Goal: Information Seeking & Learning: Learn about a topic

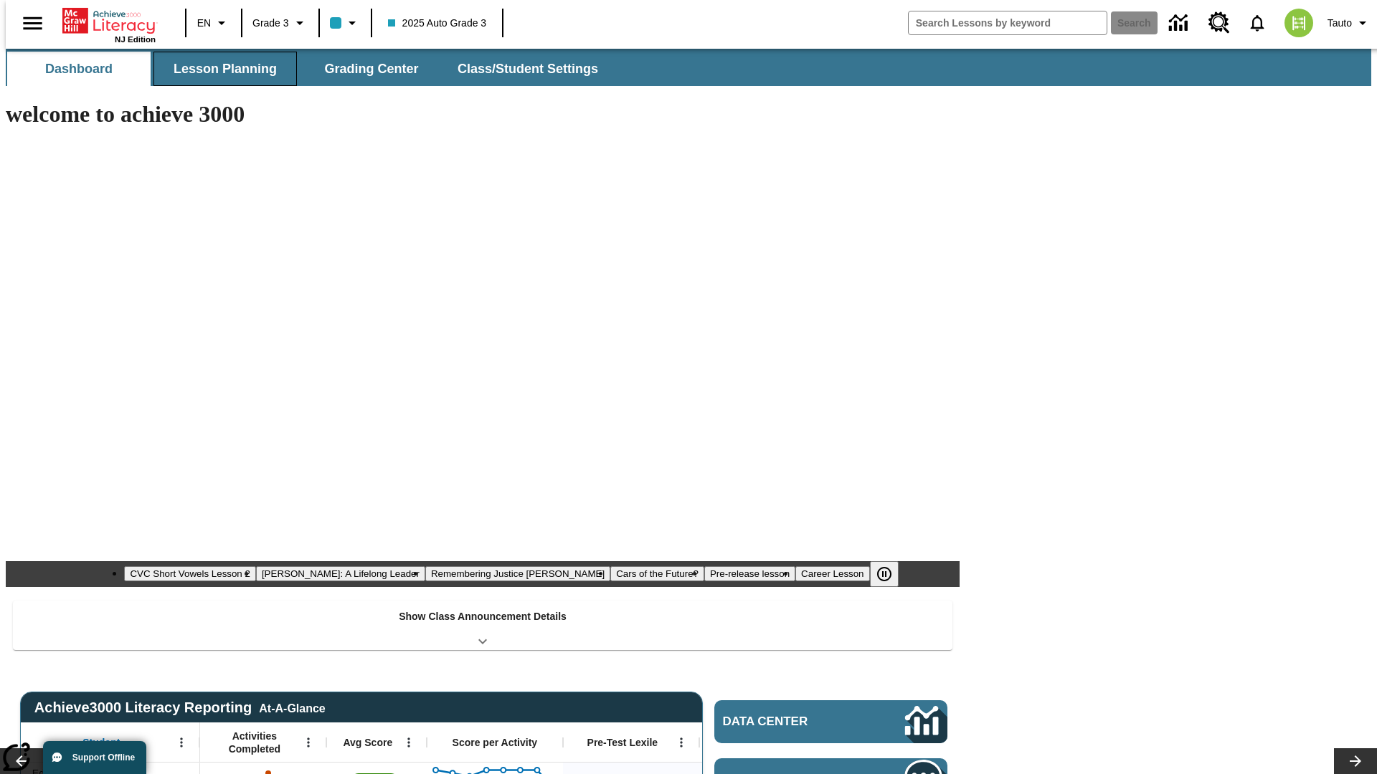
click at [219, 69] on span "Lesson Planning" at bounding box center [225, 69] width 103 height 16
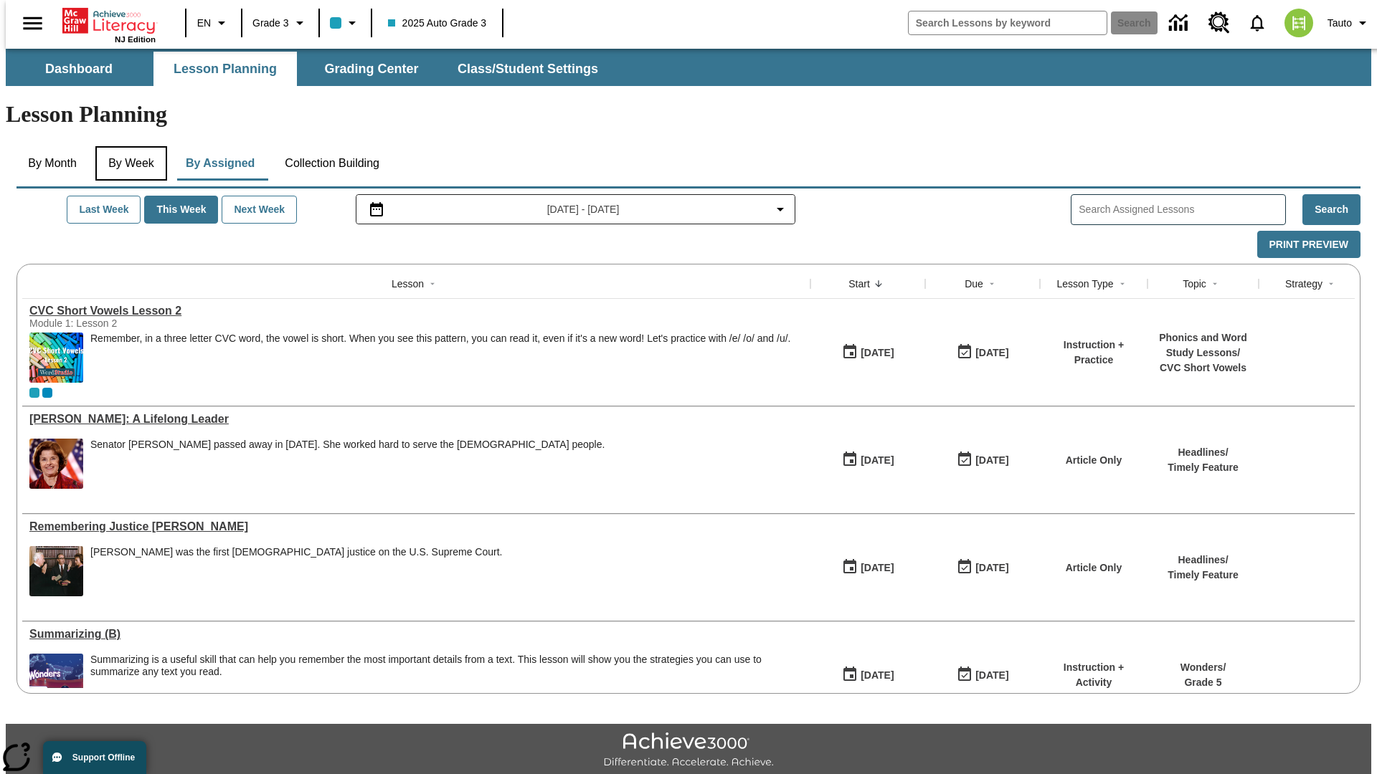
click at [128, 146] on button "By Week" at bounding box center [131, 163] width 72 height 34
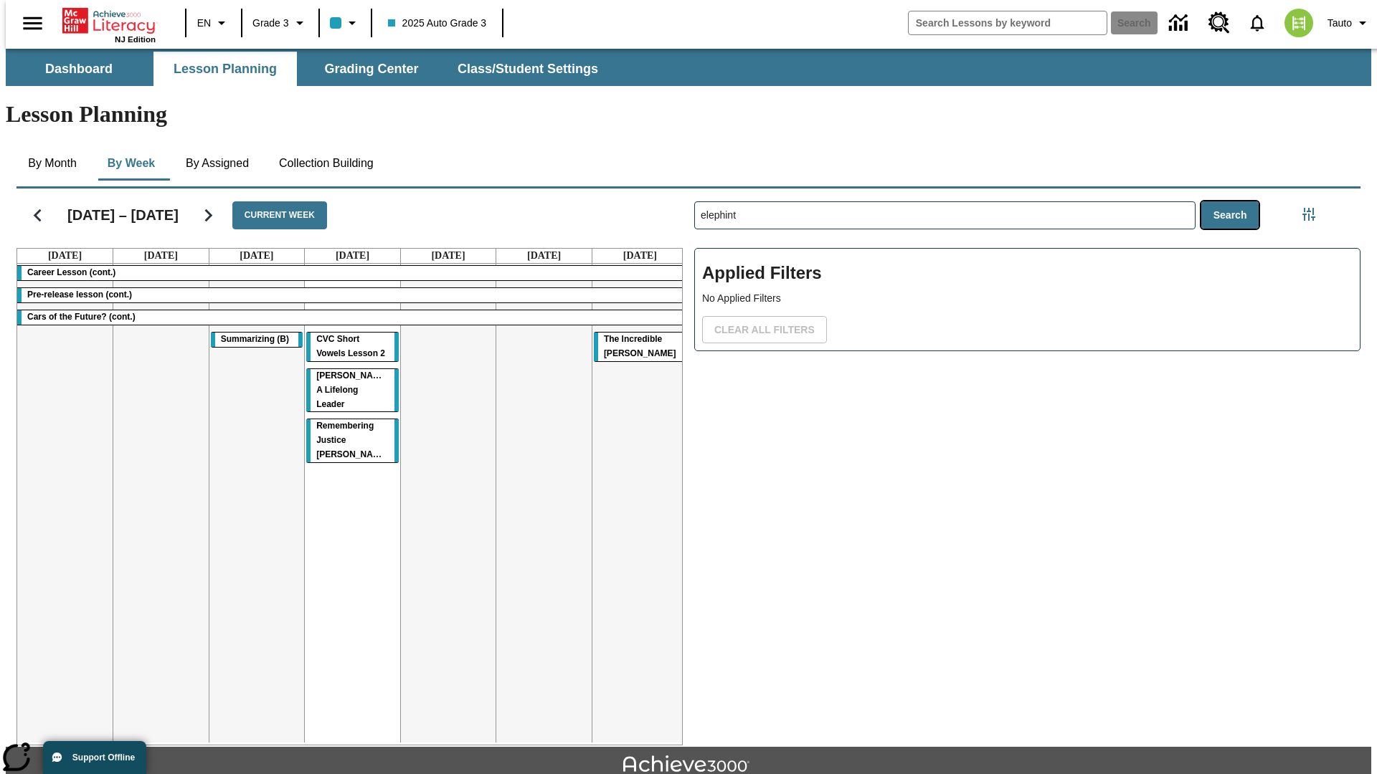
click at [1233, 202] on button "Search" at bounding box center [1230, 216] width 58 height 28
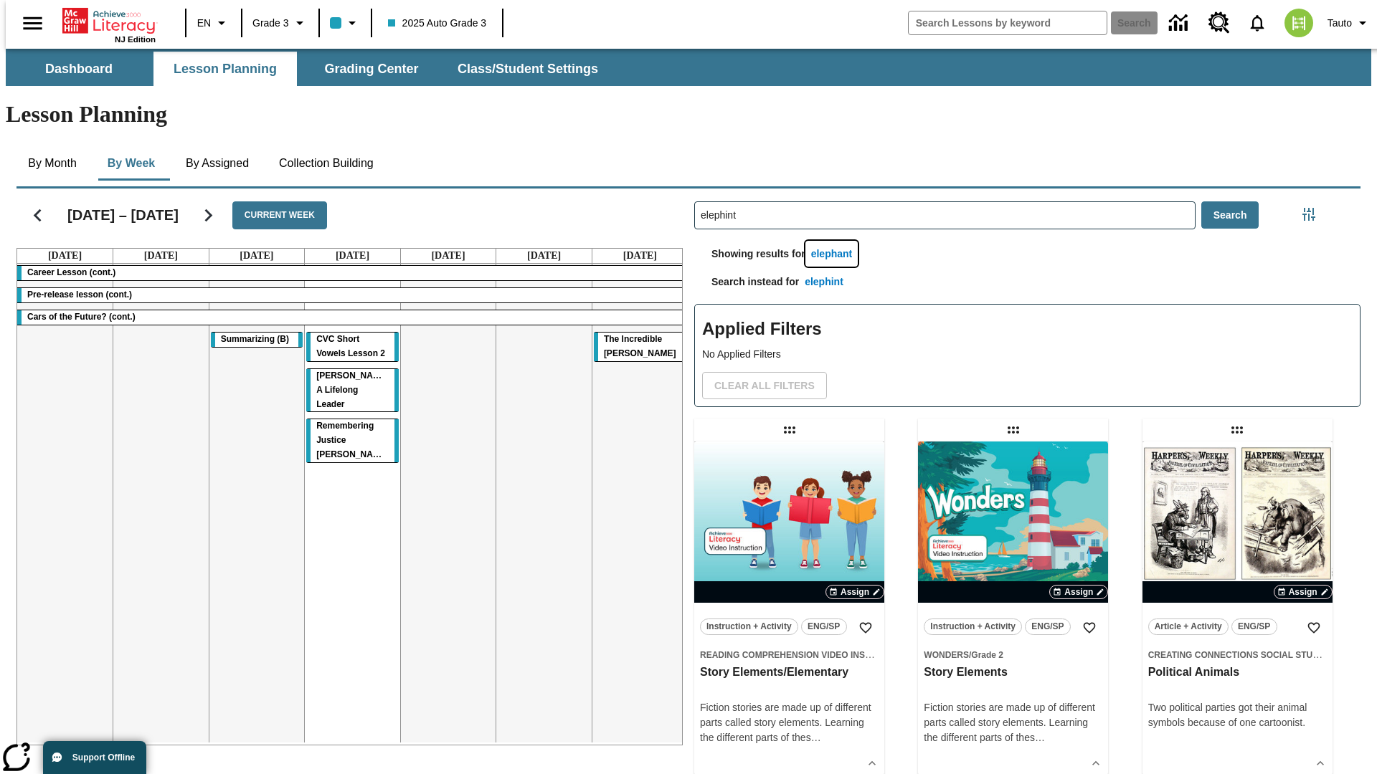
click at [834, 241] on button "elephant" at bounding box center [831, 254] width 53 height 27
type input "elephant"
